Goal: Transaction & Acquisition: Purchase product/service

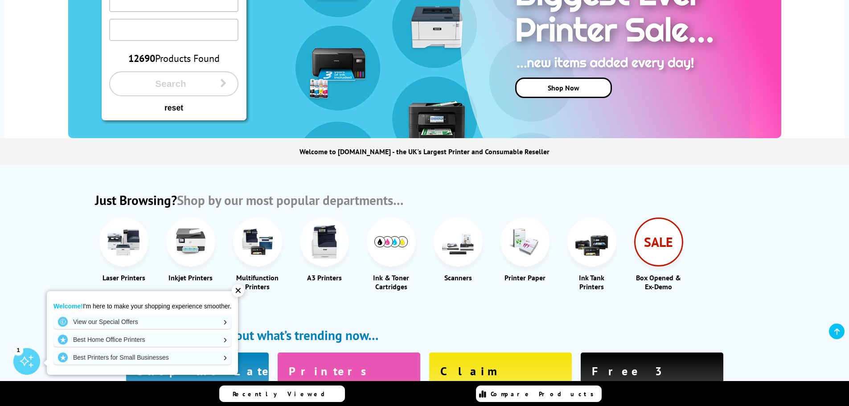
scroll to position [223, 0]
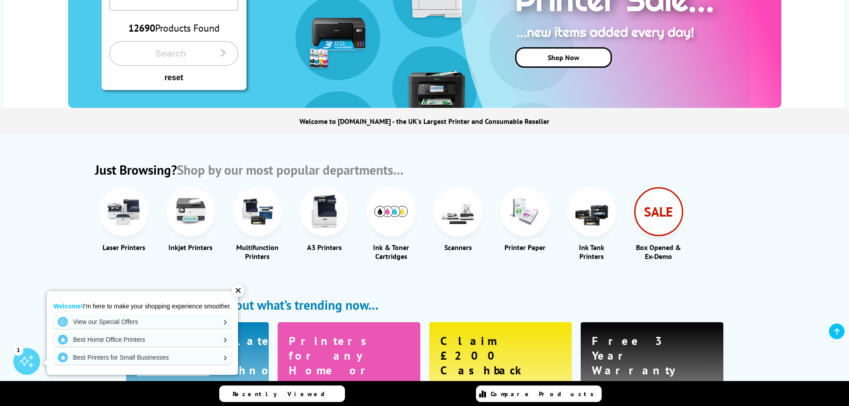
click at [387, 223] on div at bounding box center [391, 211] width 49 height 49
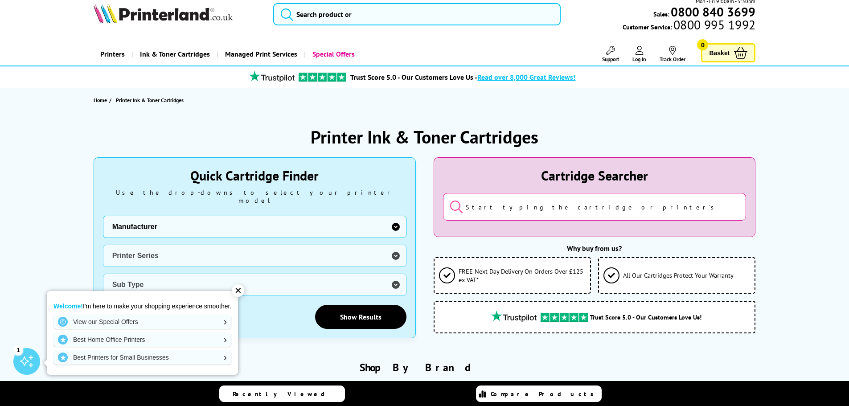
scroll to position [223, 0]
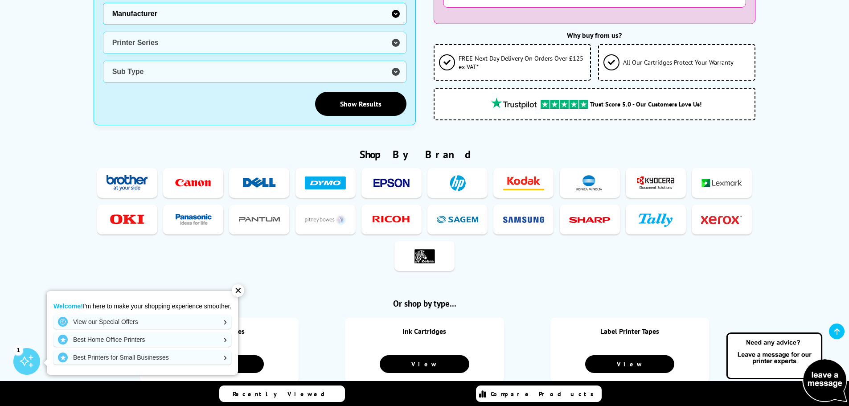
click at [237, 289] on div "✕" at bounding box center [238, 290] width 12 height 12
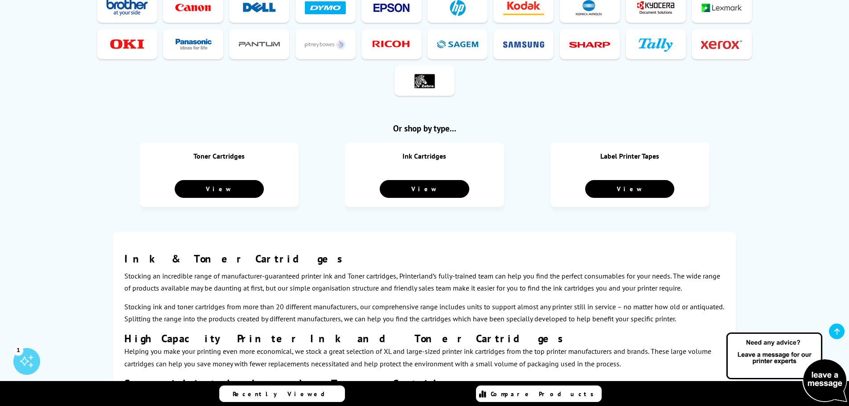
scroll to position [490, 0]
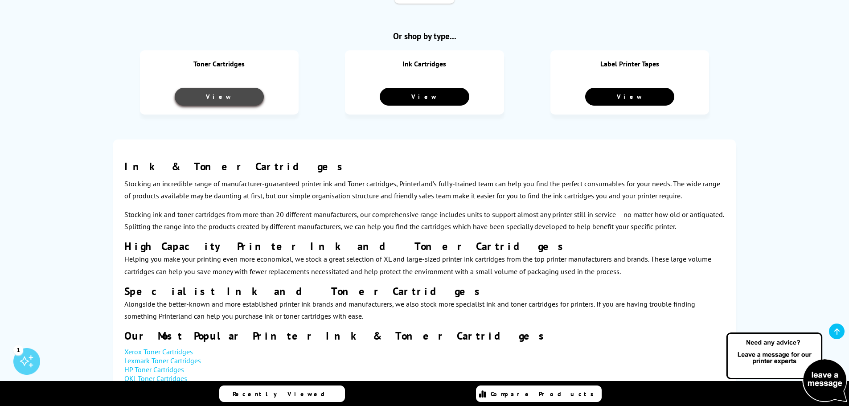
click at [237, 93] on link "View" at bounding box center [219, 97] width 89 height 18
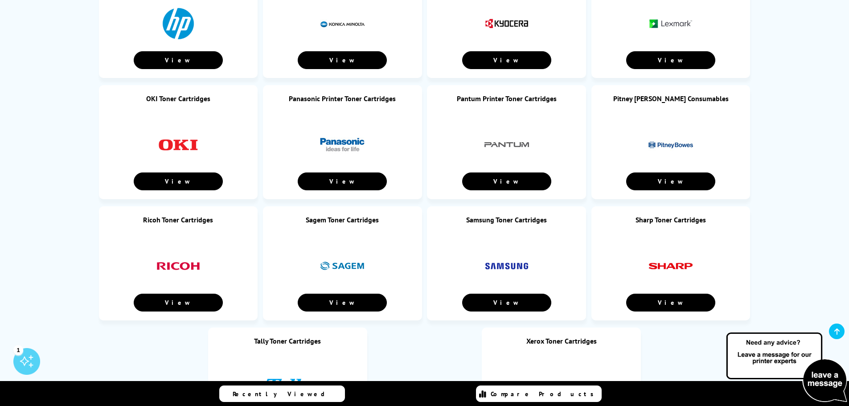
scroll to position [847, 0]
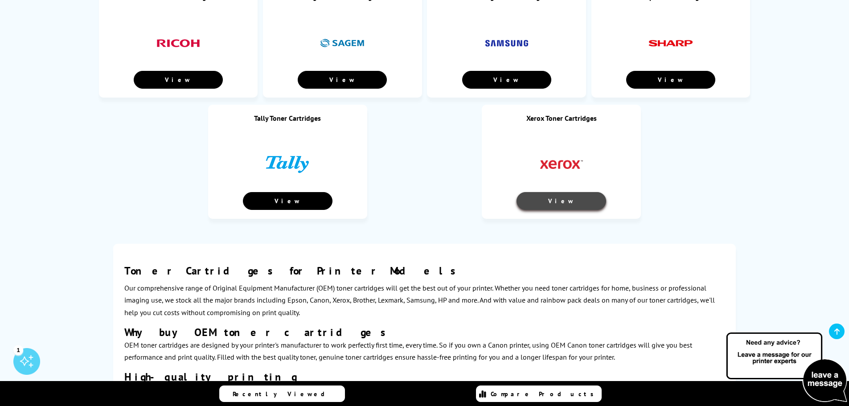
click at [524, 199] on link "View" at bounding box center [560, 201] width 89 height 18
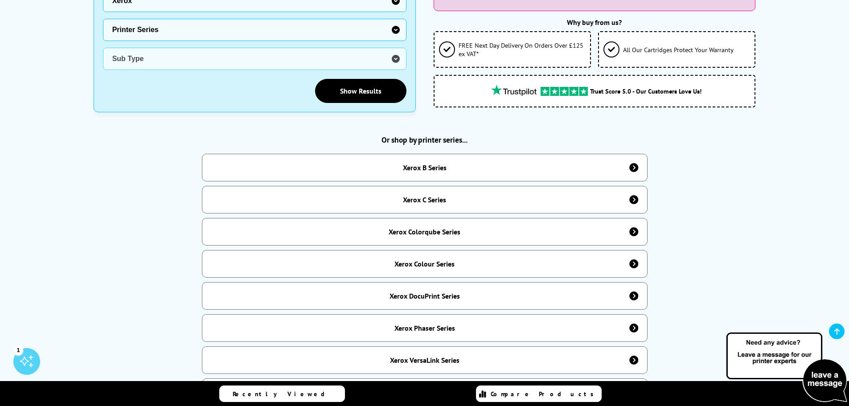
scroll to position [490, 0]
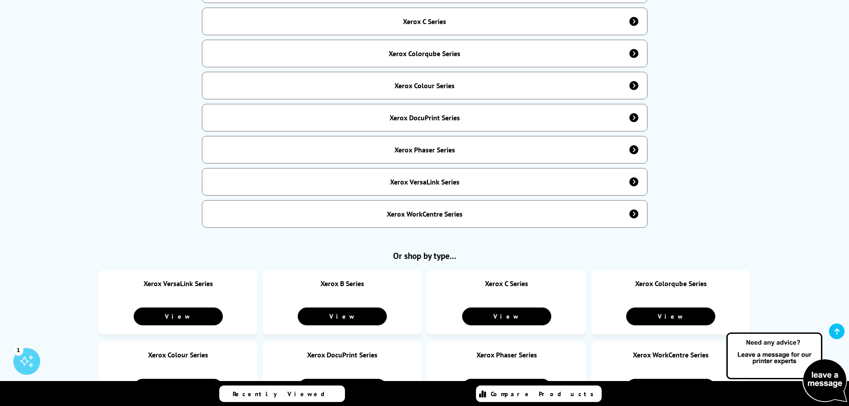
click at [461, 179] on div "Xerox VersaLink Series" at bounding box center [425, 182] width 446 height 28
